Goal: Complete Application Form: Complete application form

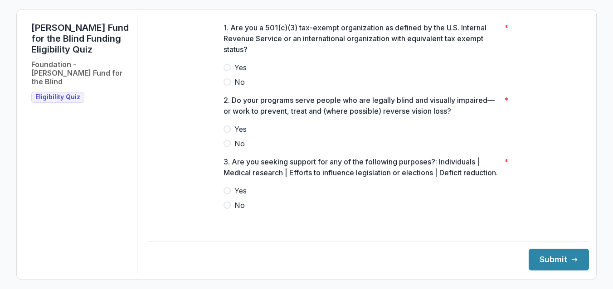
click at [226, 71] on span at bounding box center [227, 67] width 7 height 7
click at [236, 135] on span "Yes" at bounding box center [241, 129] width 12 height 11
click at [225, 195] on span at bounding box center [227, 190] width 7 height 7
click at [552, 263] on button "Submit" at bounding box center [559, 260] width 60 height 22
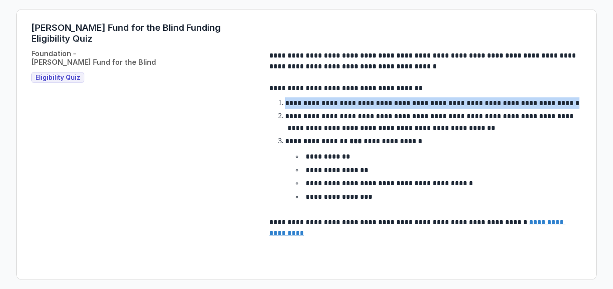
drag, startPoint x: 275, startPoint y: 104, endPoint x: 571, endPoint y: 106, distance: 295.8
click at [571, 106] on div "**********" at bounding box center [426, 144] width 313 height 189
click at [343, 105] on p "**********" at bounding box center [432, 103] width 294 height 7
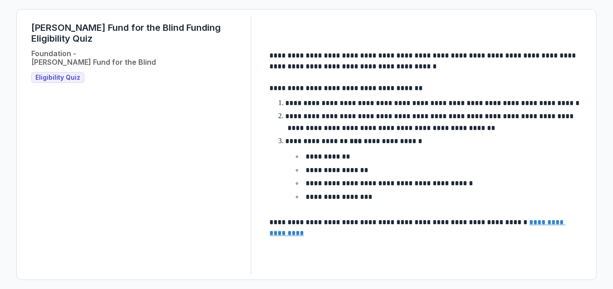
click at [470, 141] on li "**********" at bounding box center [431, 169] width 302 height 67
drag, startPoint x: 289, startPoint y: 142, endPoint x: 438, endPoint y: 142, distance: 149.3
click at [438, 142] on li "**********" at bounding box center [431, 169] width 302 height 67
click at [302, 235] on u "**********" at bounding box center [418, 228] width 296 height 18
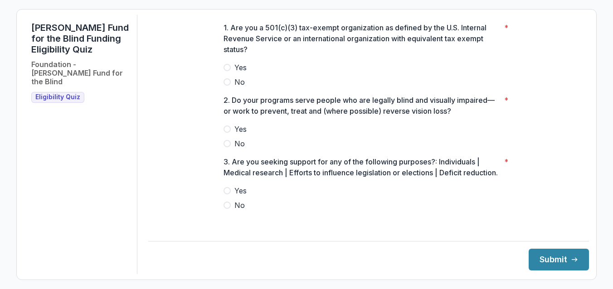
click at [460, 169] on p "3. Are you seeking support for any of the following purposes?: Individuals | Me…" at bounding box center [362, 168] width 277 height 22
click at [247, 178] on p "3. Are you seeking support for any of the following purposes?: Individuals | Me…" at bounding box center [362, 168] width 277 height 22
click at [227, 209] on span at bounding box center [227, 205] width 7 height 7
click at [228, 133] on span at bounding box center [227, 129] width 7 height 7
click at [226, 71] on span at bounding box center [227, 67] width 7 height 7
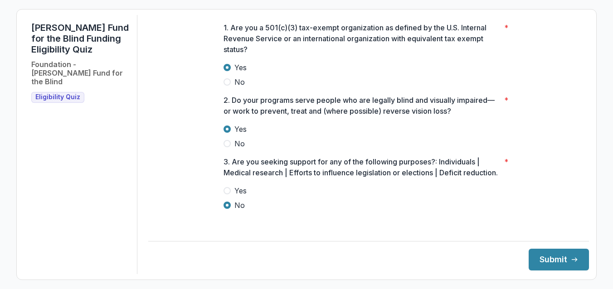
click at [455, 169] on p "3. Are you seeking support for any of the following purposes?: Individuals | Me…" at bounding box center [362, 168] width 277 height 22
click at [235, 178] on p "3. Are you seeking support for any of the following purposes?: Individuals | Me…" at bounding box center [362, 168] width 277 height 22
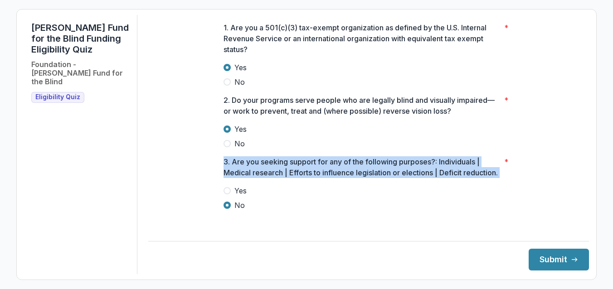
click at [235, 178] on p "3. Are you seeking support for any of the following purposes?: Individuals | Me…" at bounding box center [362, 168] width 277 height 22
click at [460, 168] on p "3. Are you seeking support for any of the following purposes?: Individuals | Me…" at bounding box center [362, 168] width 277 height 22
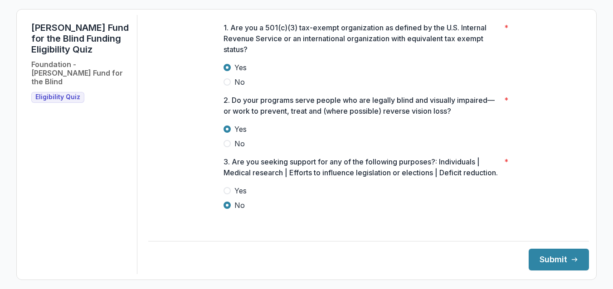
click at [271, 178] on p "3. Are you seeking support for any of the following purposes?: Individuals | Me…" at bounding box center [362, 168] width 277 height 22
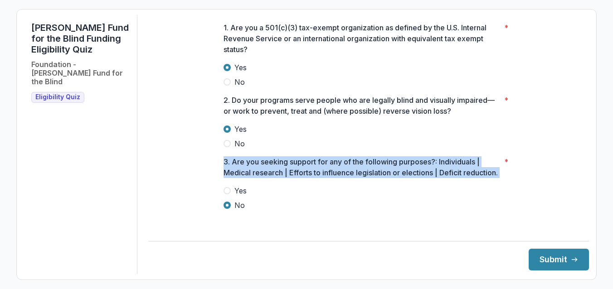
click at [271, 178] on p "3. Are you seeking support for any of the following purposes?: Individuals | Me…" at bounding box center [362, 168] width 277 height 22
click at [257, 178] on p "3. Are you seeking support for any of the following purposes?: Individuals | Me…" at bounding box center [362, 168] width 277 height 22
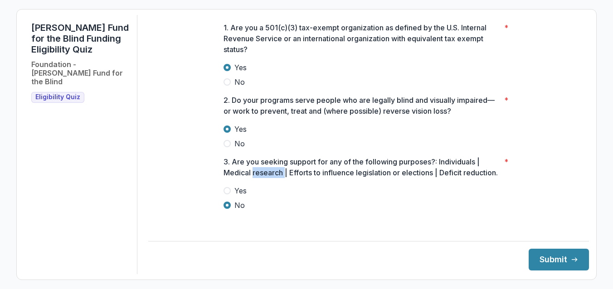
click at [257, 178] on p "3. Are you seeking support for any of the following purposes?: Individuals | Me…" at bounding box center [362, 168] width 277 height 22
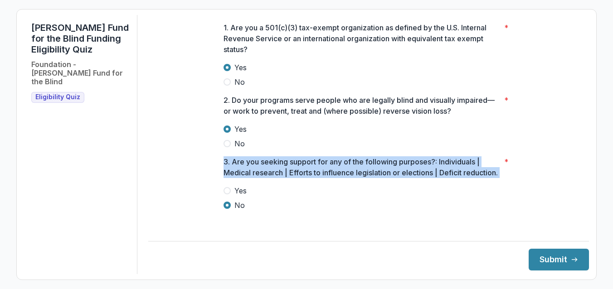
click at [257, 178] on p "3. Are you seeking support for any of the following purposes?: Individuals | Me…" at bounding box center [362, 168] width 277 height 22
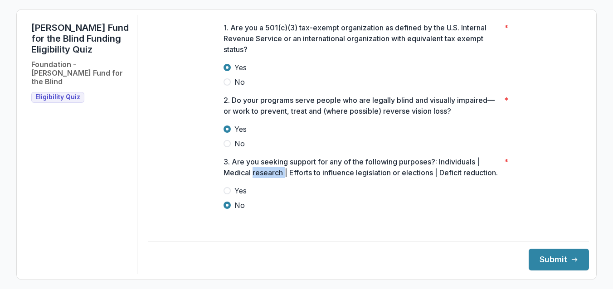
click at [257, 178] on p "3. Are you seeking support for any of the following purposes?: Individuals | Me…" at bounding box center [362, 168] width 277 height 22
drag, startPoint x: 292, startPoint y: 181, endPoint x: 315, endPoint y: 183, distance: 23.3
click at [315, 178] on p "3. Are you seeking support for any of the following purposes?: Individuals | Me…" at bounding box center [362, 168] width 277 height 22
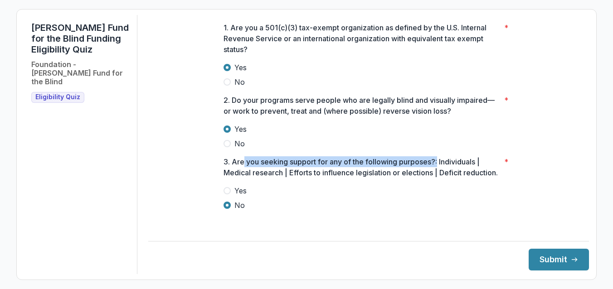
drag, startPoint x: 242, startPoint y: 168, endPoint x: 438, endPoint y: 172, distance: 196.0
click at [438, 172] on p "3. Are you seeking support for any of the following purposes?: Individuals | Me…" at bounding box center [362, 168] width 277 height 22
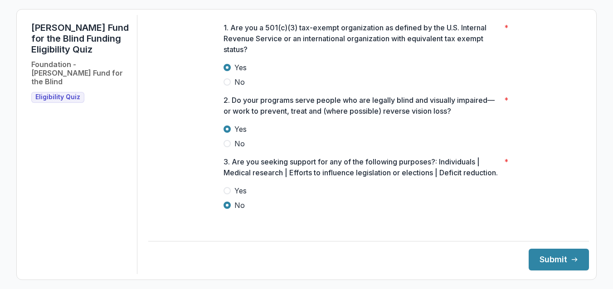
click at [456, 166] on p "3. Are you seeking support for any of the following purposes?: Individuals | Me…" at bounding box center [362, 168] width 277 height 22
click at [552, 261] on button "Submit" at bounding box center [559, 260] width 60 height 22
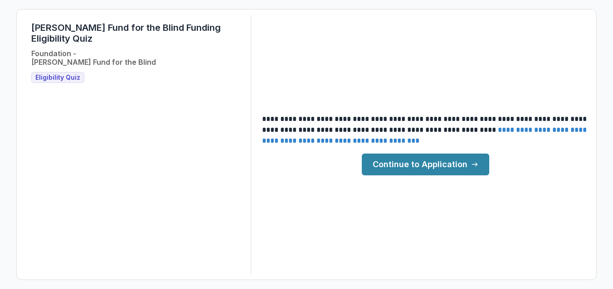
click at [413, 166] on link "Continue to Application" at bounding box center [425, 165] width 127 height 22
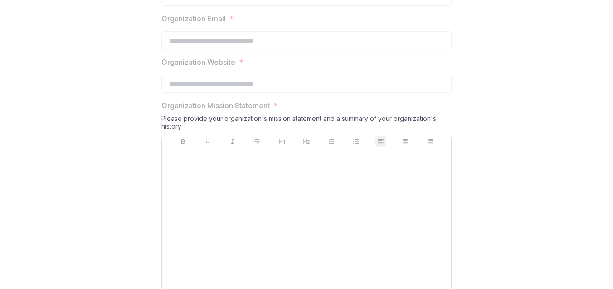
scroll to position [765, 0]
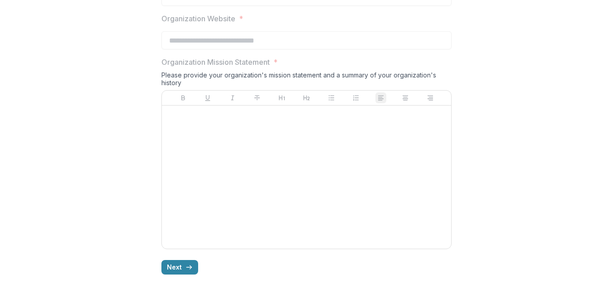
click at [185, 121] on div at bounding box center [307, 177] width 282 height 136
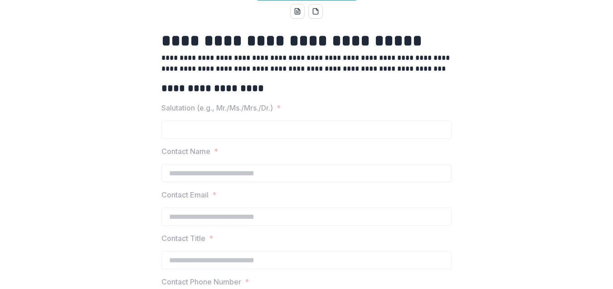
scroll to position [0, 0]
